Goal: Transaction & Acquisition: Subscribe to service/newsletter

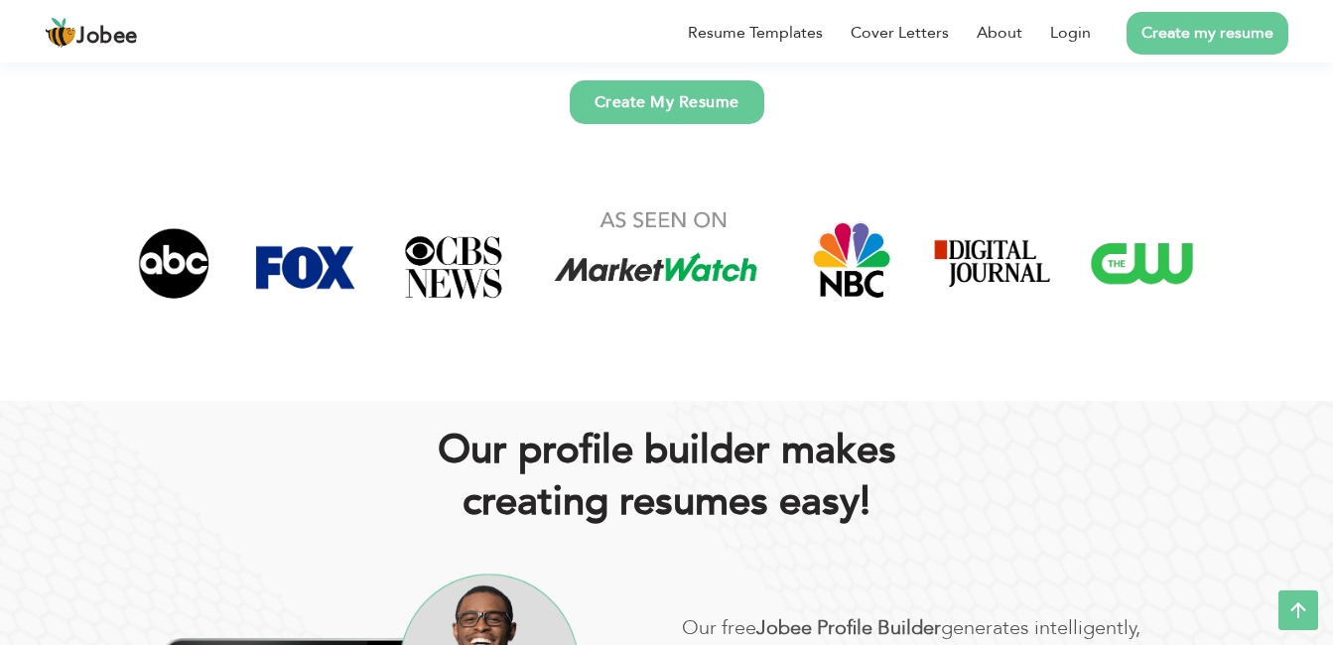
scroll to position [619, 0]
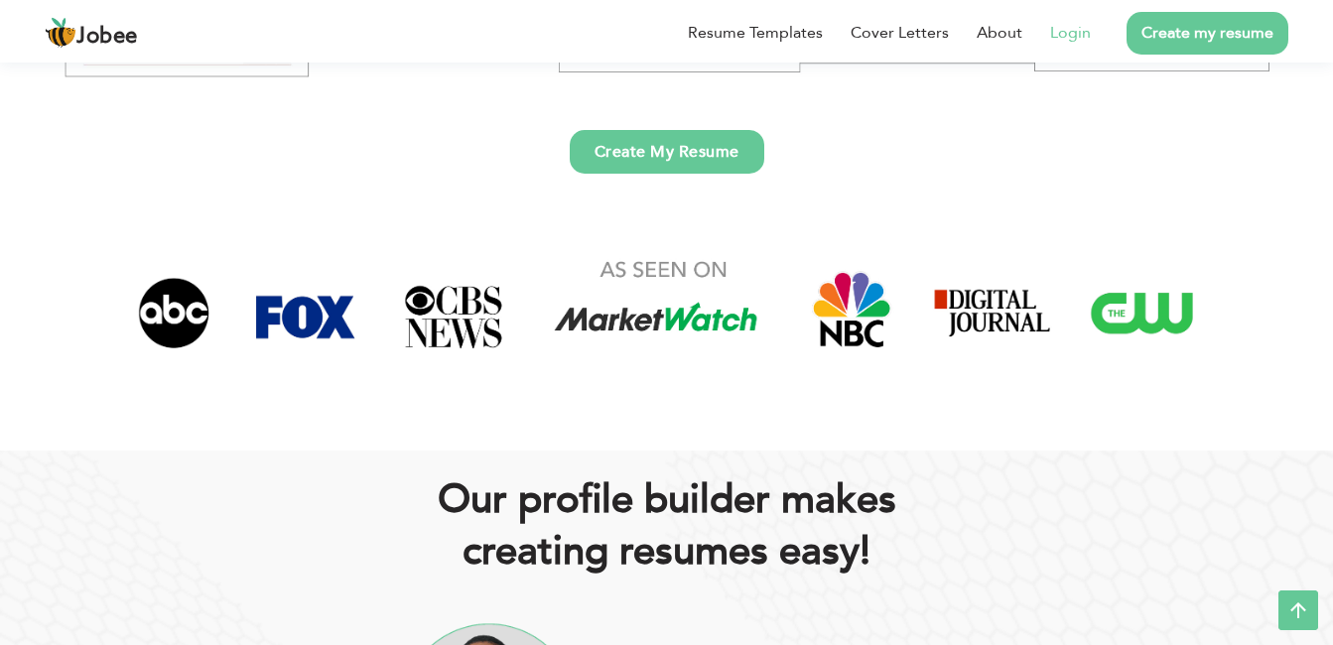
click at [1080, 30] on link "Login" at bounding box center [1070, 33] width 41 height 24
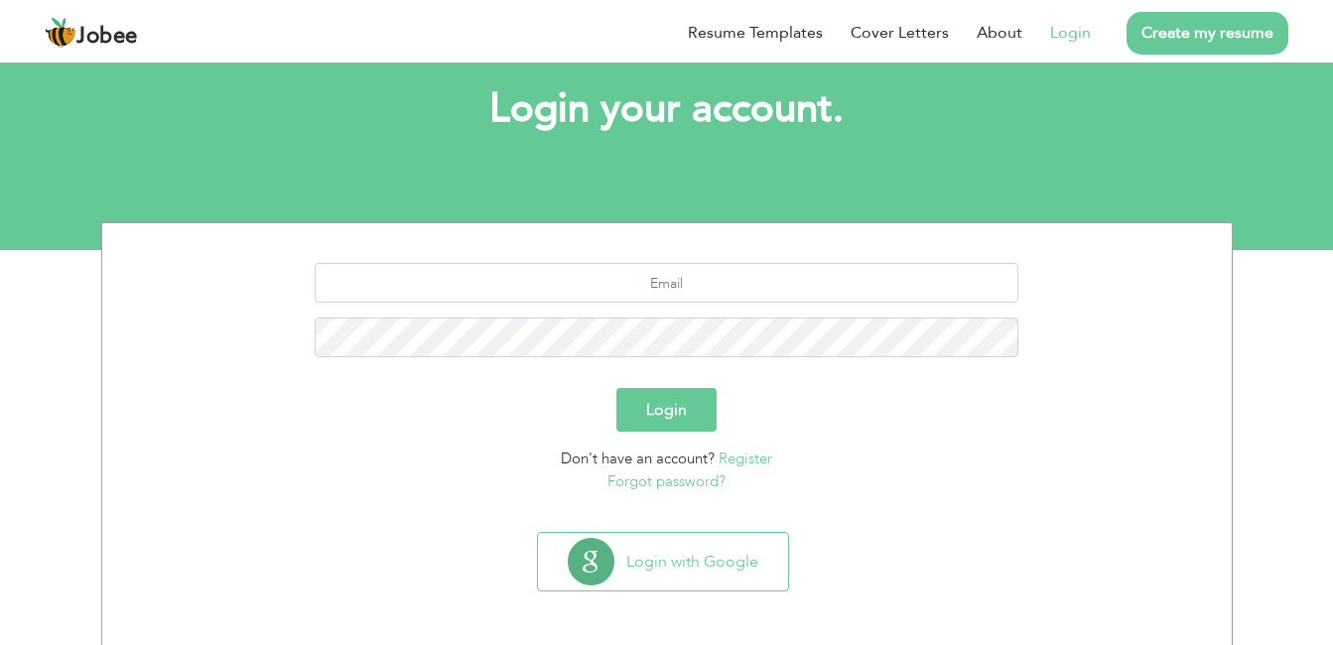
scroll to position [108, 0]
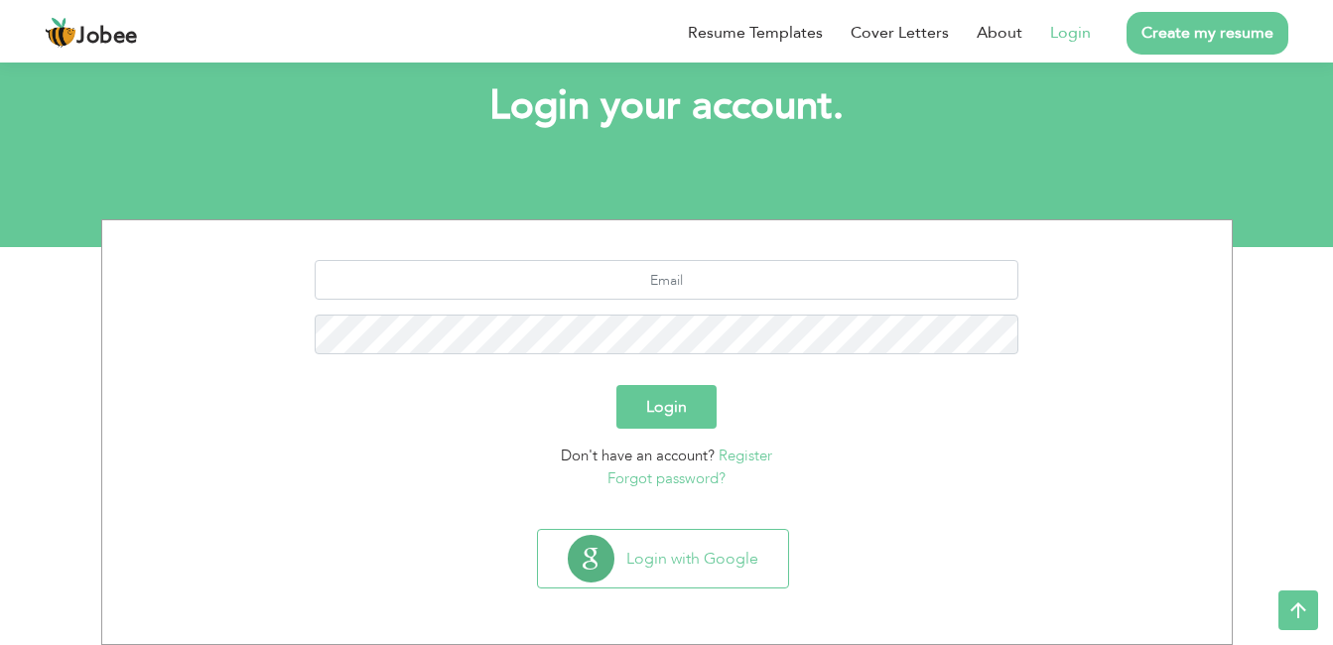
click at [737, 456] on link "Register" at bounding box center [746, 456] width 54 height 20
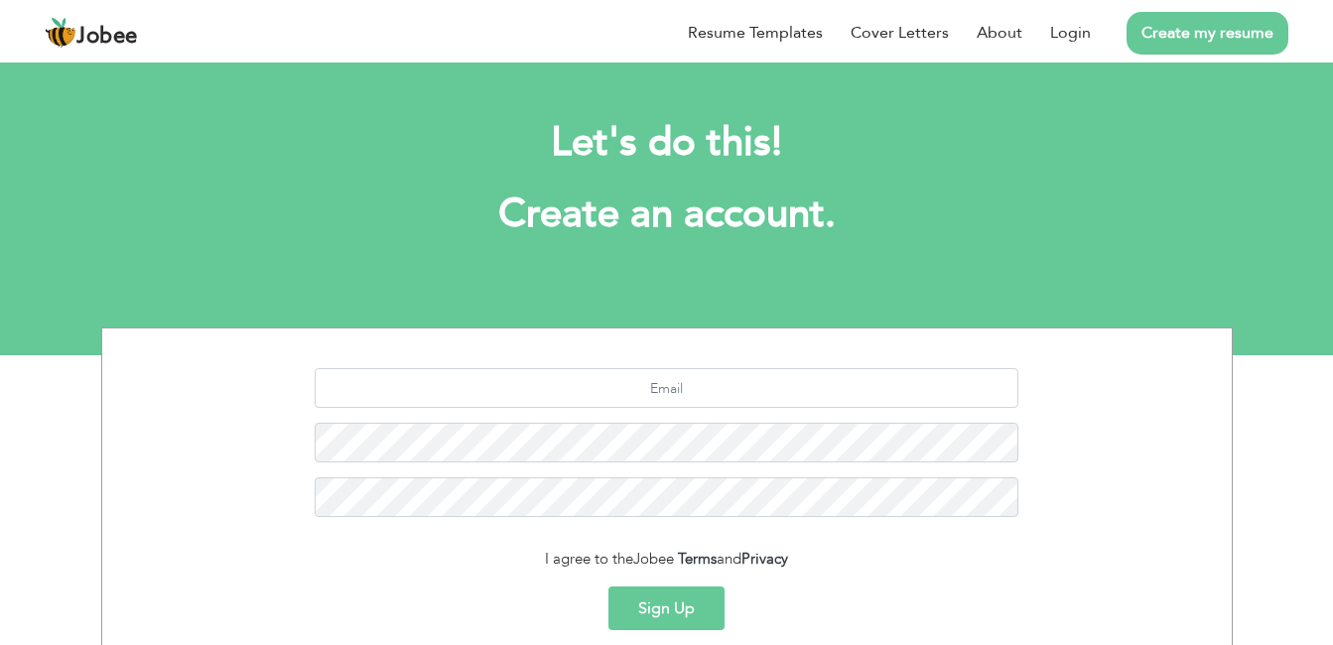
click at [650, 607] on button "Sign Up" at bounding box center [667, 609] width 116 height 44
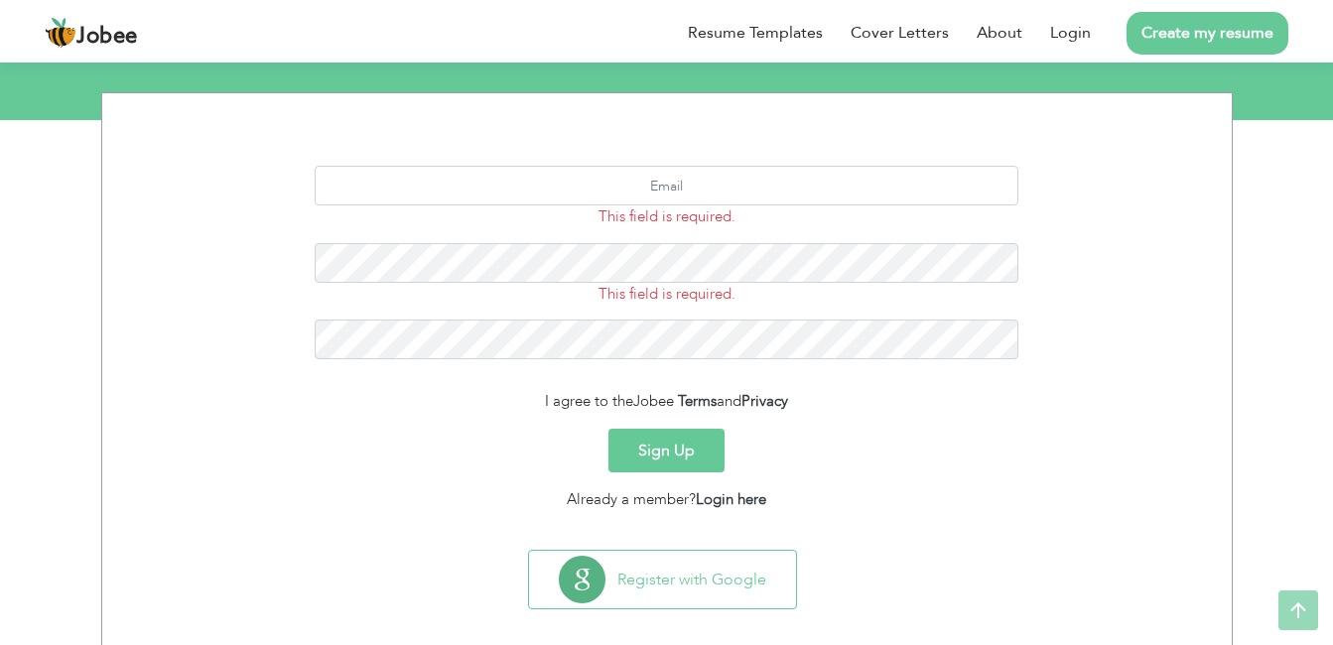
scroll to position [256, 0]
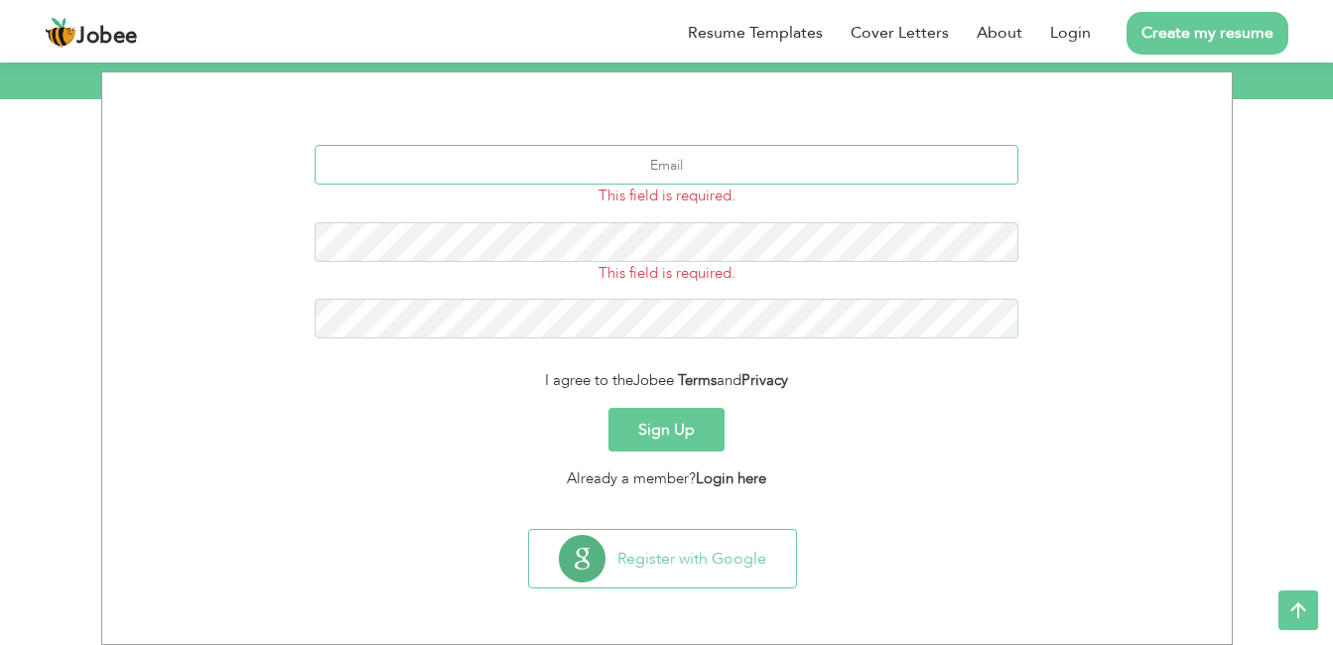
click at [660, 154] on input "text" at bounding box center [667, 165] width 704 height 40
click at [736, 169] on input "[DOMAIN_NAME]@" at bounding box center [667, 165] width 704 height 40
type input "[DOMAIN_NAME][EMAIL_ADDRESS][DOMAIN_NAME]"
click at [740, 275] on div "This field is required." at bounding box center [667, 253] width 734 height 63
click at [666, 437] on button "Sign Up" at bounding box center [667, 430] width 116 height 44
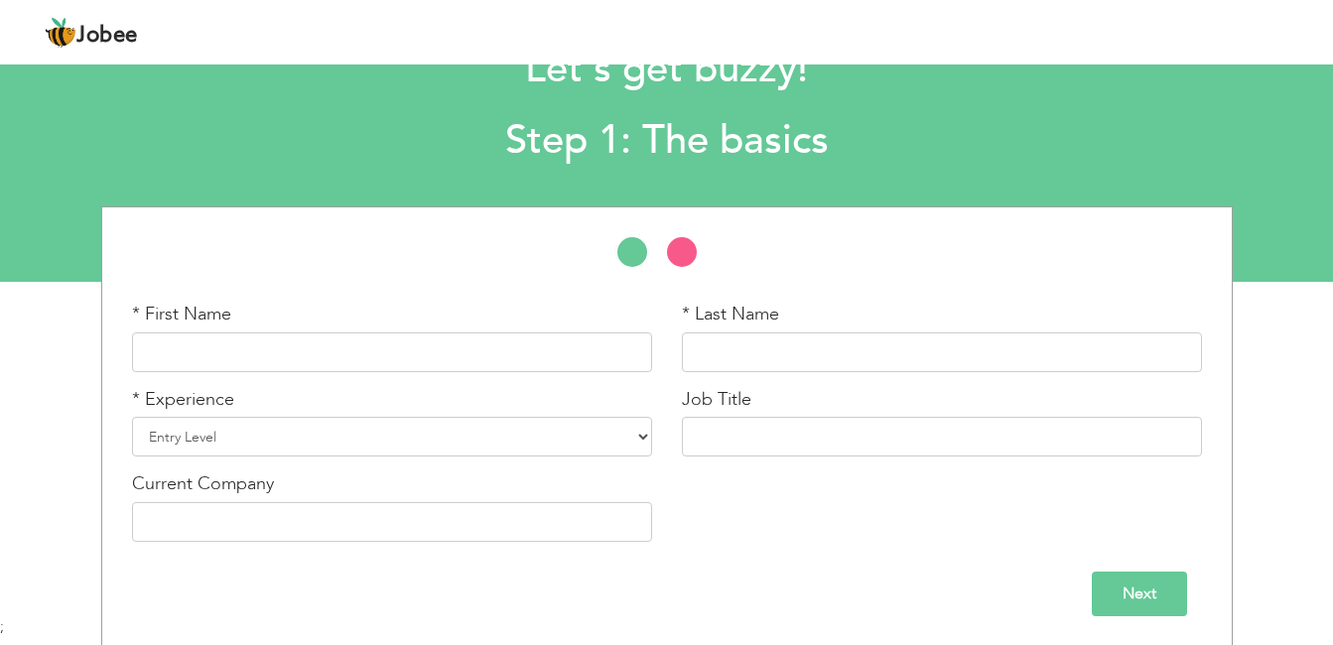
scroll to position [75, 0]
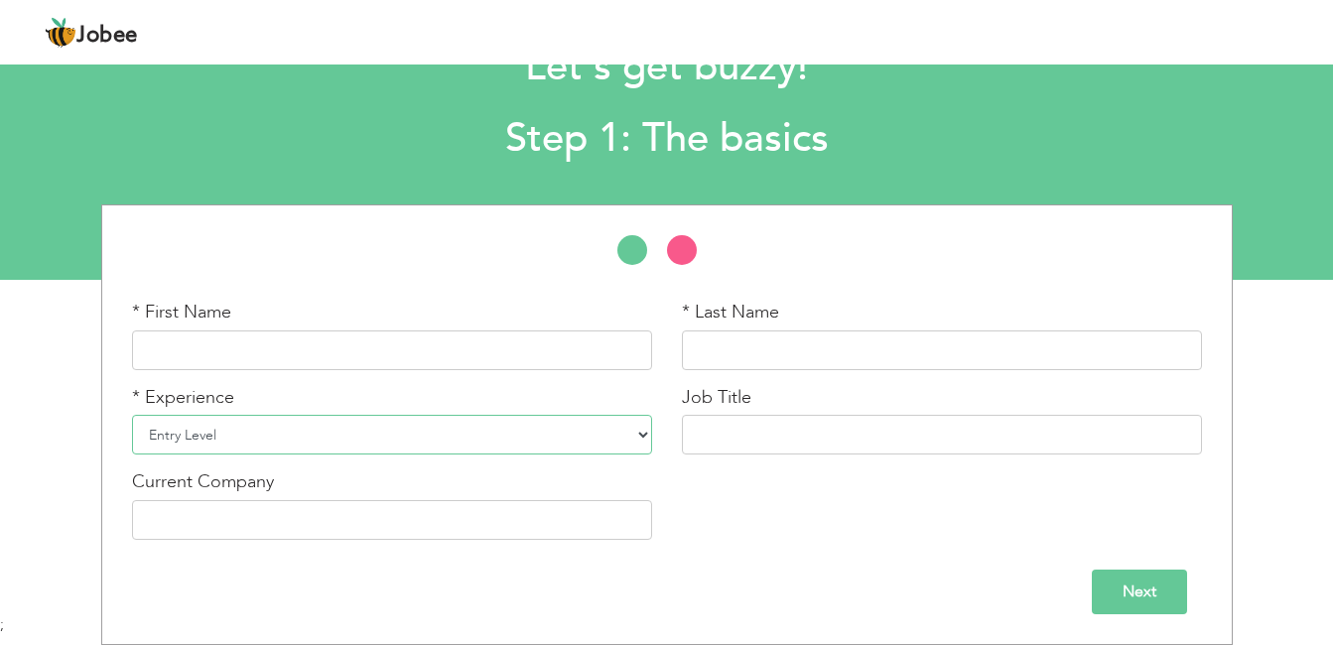
click at [640, 438] on select "Entry Level Less than 1 Year 1 Year 2 Years 3 Years 4 Years 5 Years 6 Years 7 Y…" at bounding box center [392, 435] width 520 height 40
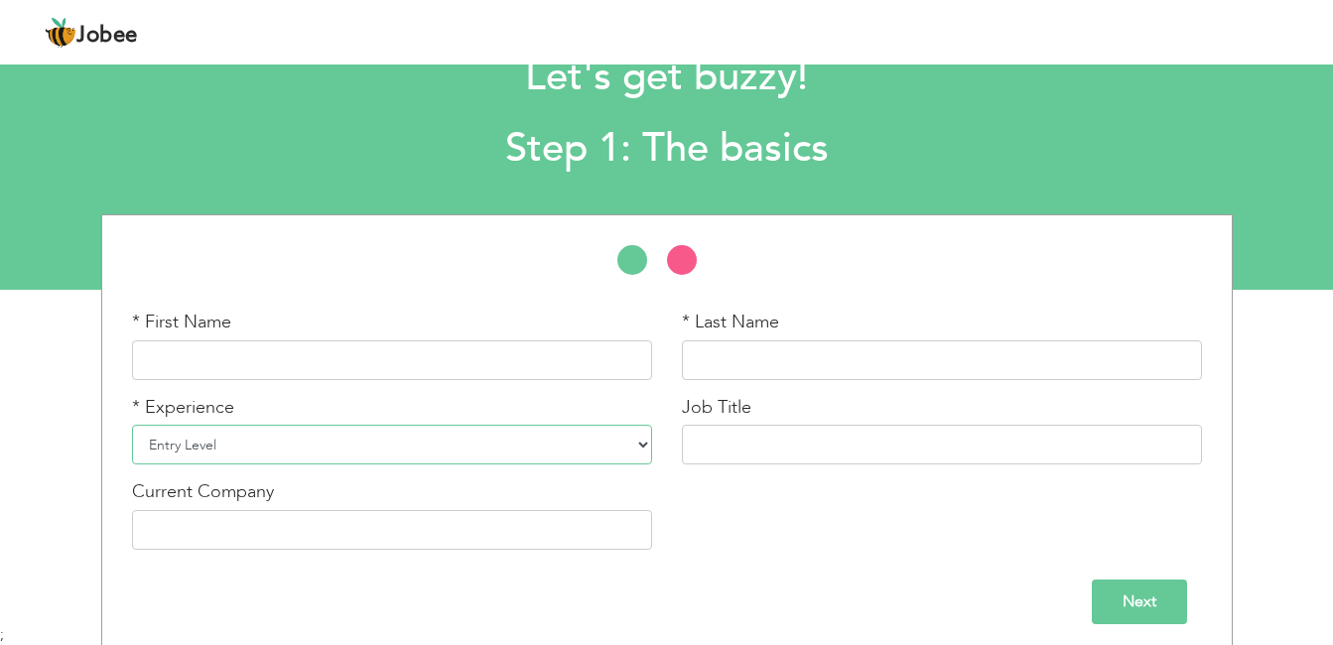
scroll to position [0, 0]
